Goal: Task Accomplishment & Management: Complete application form

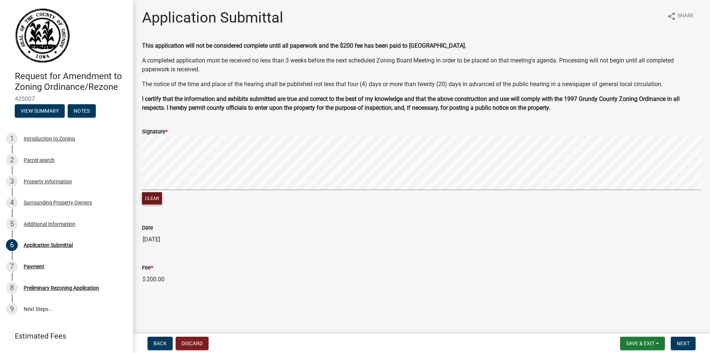
click at [148, 198] on button "Clear" at bounding box center [152, 198] width 20 height 12
click at [641, 342] on span "Save & Exit" at bounding box center [640, 344] width 28 height 6
click at [621, 303] on button "Save" at bounding box center [635, 307] width 59 height 18
click at [693, 347] on button "Next" at bounding box center [683, 343] width 25 height 13
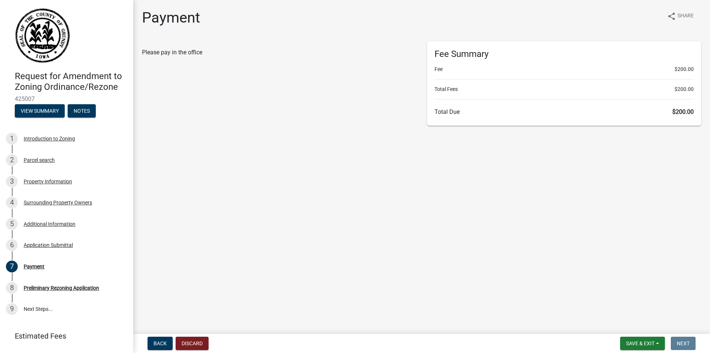
click at [514, 74] on div "Fee Summary Fee $200.00 Total Fees $200.00 Total Due $200.00" at bounding box center [564, 83] width 274 height 84
click at [53, 227] on div "Additional Information" at bounding box center [50, 224] width 52 height 5
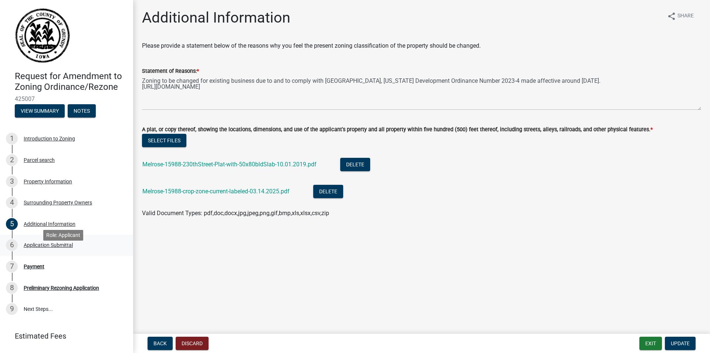
click at [61, 248] on div "Application Submittal" at bounding box center [48, 245] width 49 height 5
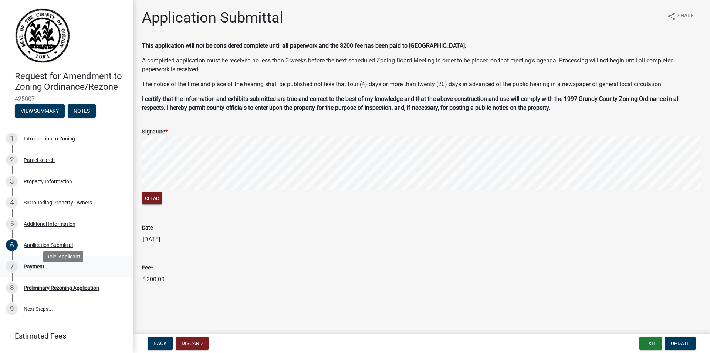
click at [41, 269] on div "Payment" at bounding box center [34, 266] width 21 height 5
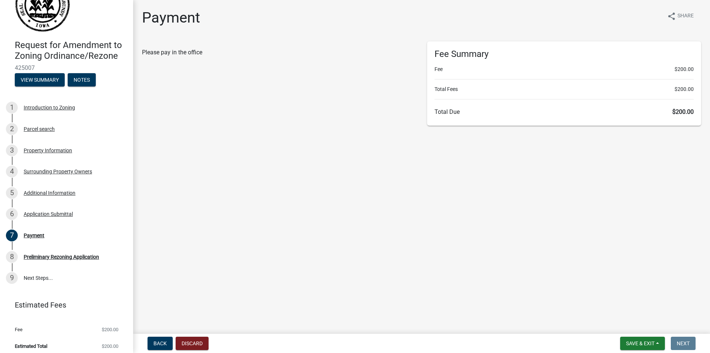
scroll to position [46, 0]
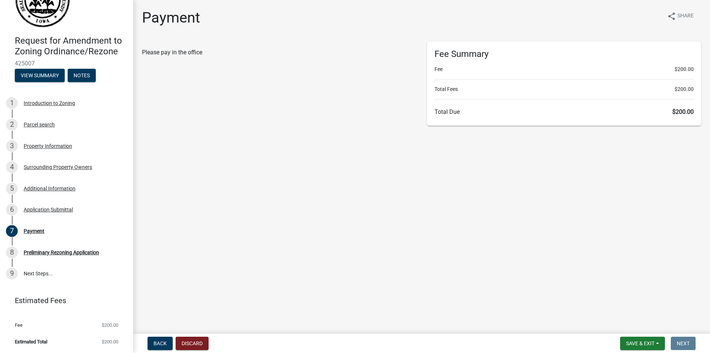
click at [491, 74] on div "Fee Summary Fee $200.00 Total Fees $200.00 Total Due $200.00" at bounding box center [564, 83] width 274 height 84
click at [459, 93] on div "Fee Summary Fee $200.00 Total Fees $200.00 Total Due $200.00" at bounding box center [564, 83] width 274 height 84
click at [674, 112] on span "$200.00" at bounding box center [683, 111] width 21 height 7
click at [631, 347] on button "Save & Exit" at bounding box center [643, 343] width 45 height 13
click at [621, 308] on button "Save" at bounding box center [635, 307] width 59 height 18
